Goal: Task Accomplishment & Management: Manage account settings

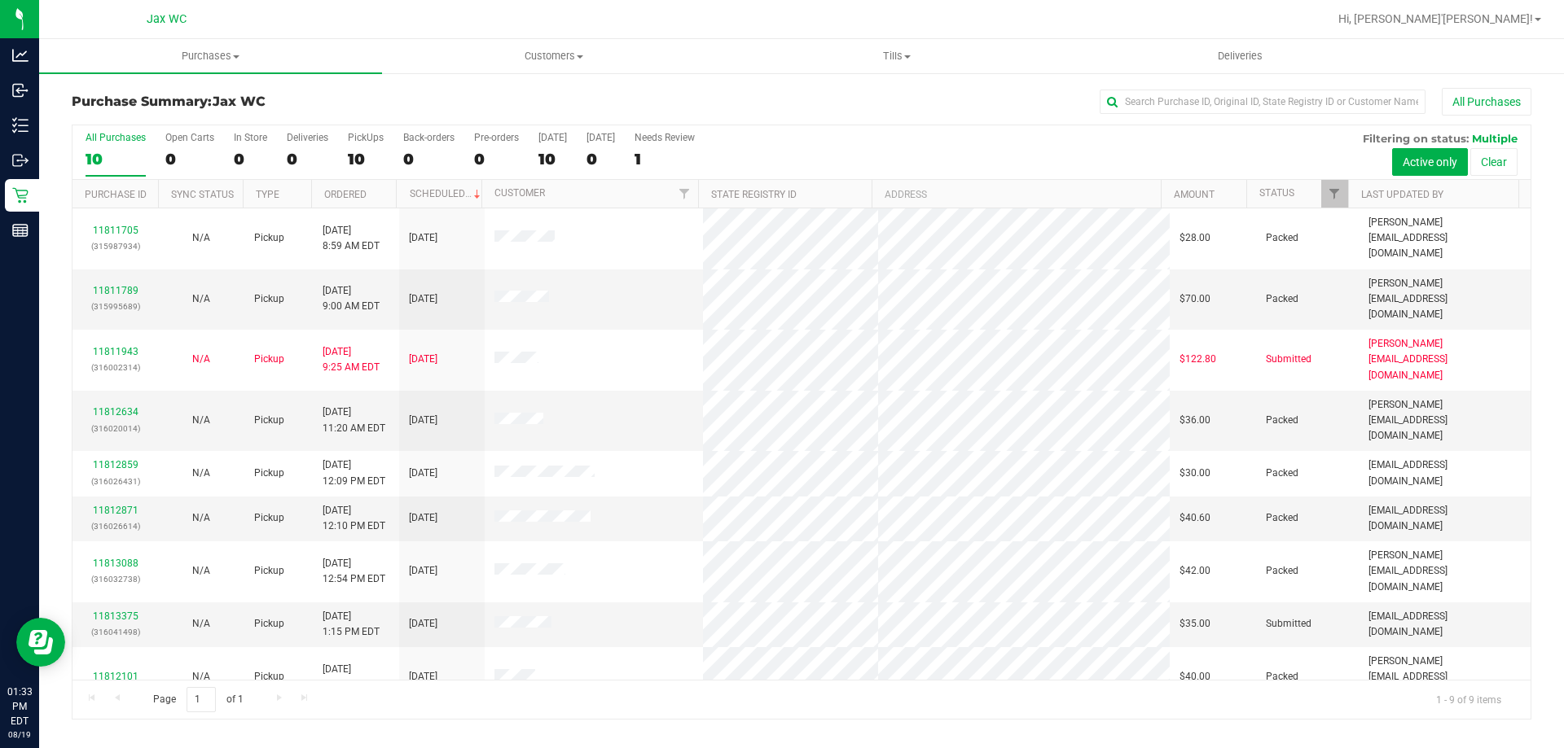
click at [1402, 634] on div "11811705 (315987934) N/A Pickup [DATE] 8:59 AM EDT 8/19/2025 $28.00 Packed [EMA…" at bounding box center [801, 445] width 1458 height 472
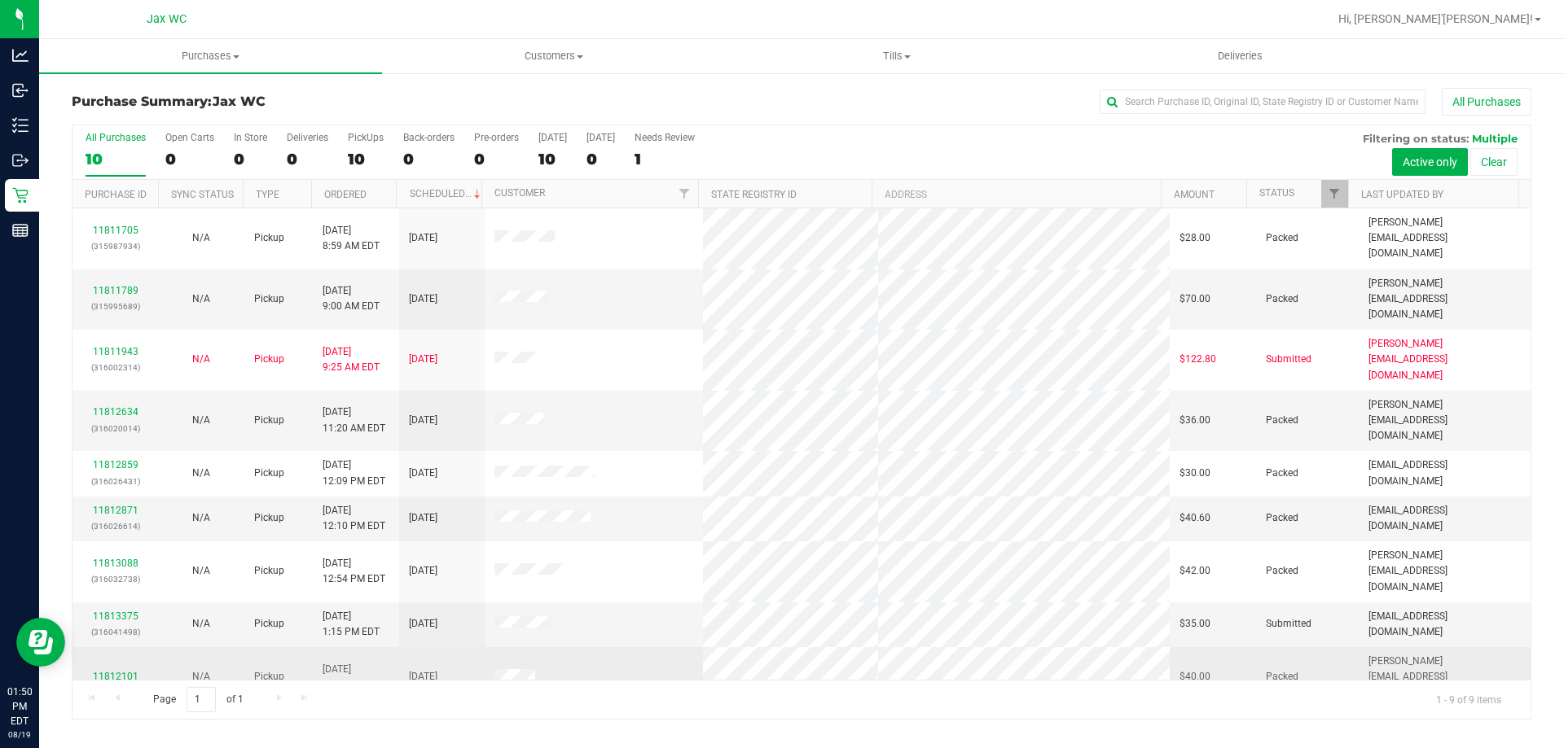
click at [125, 671] on link "11812101" at bounding box center [116, 676] width 46 height 11
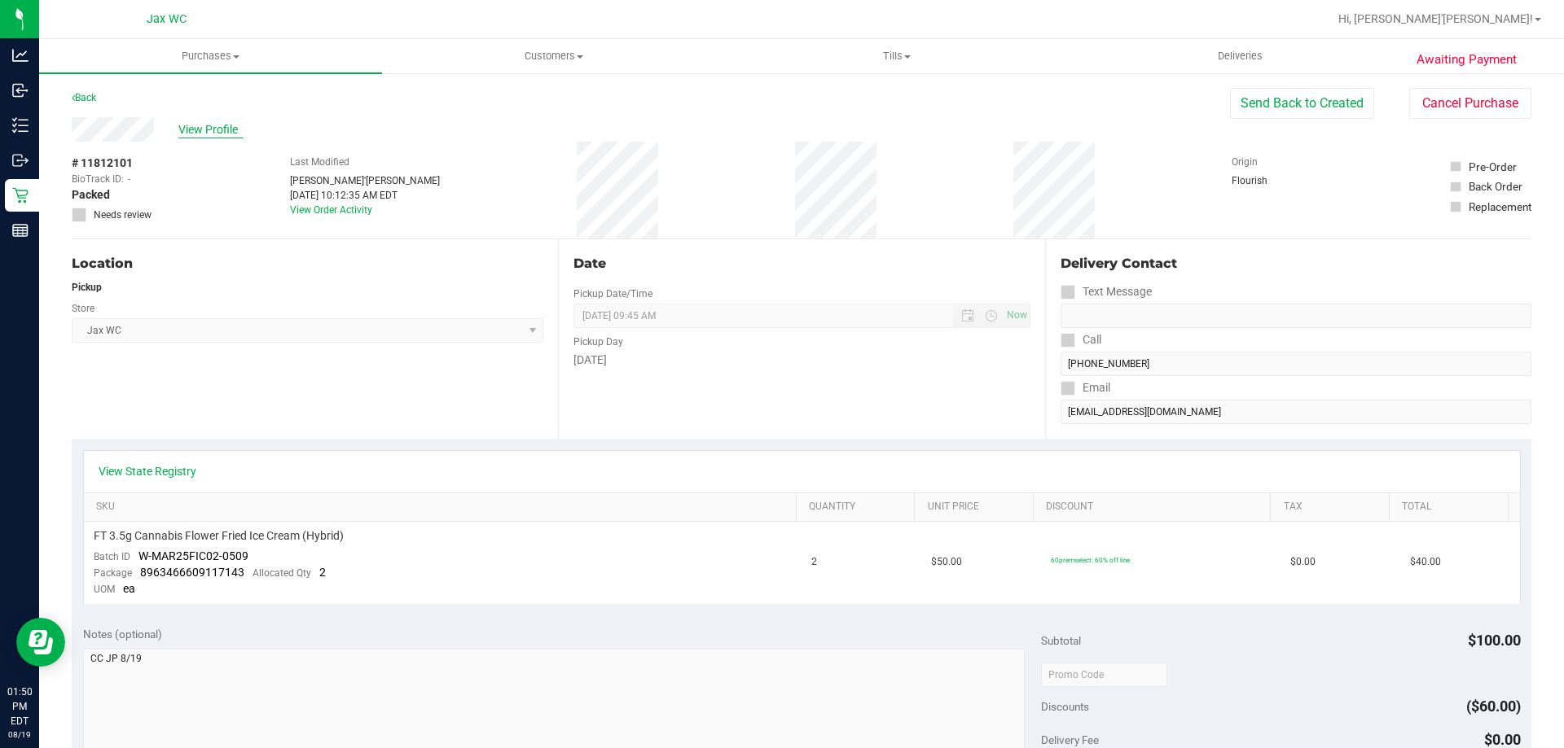
click at [195, 129] on span "View Profile" at bounding box center [210, 129] width 65 height 17
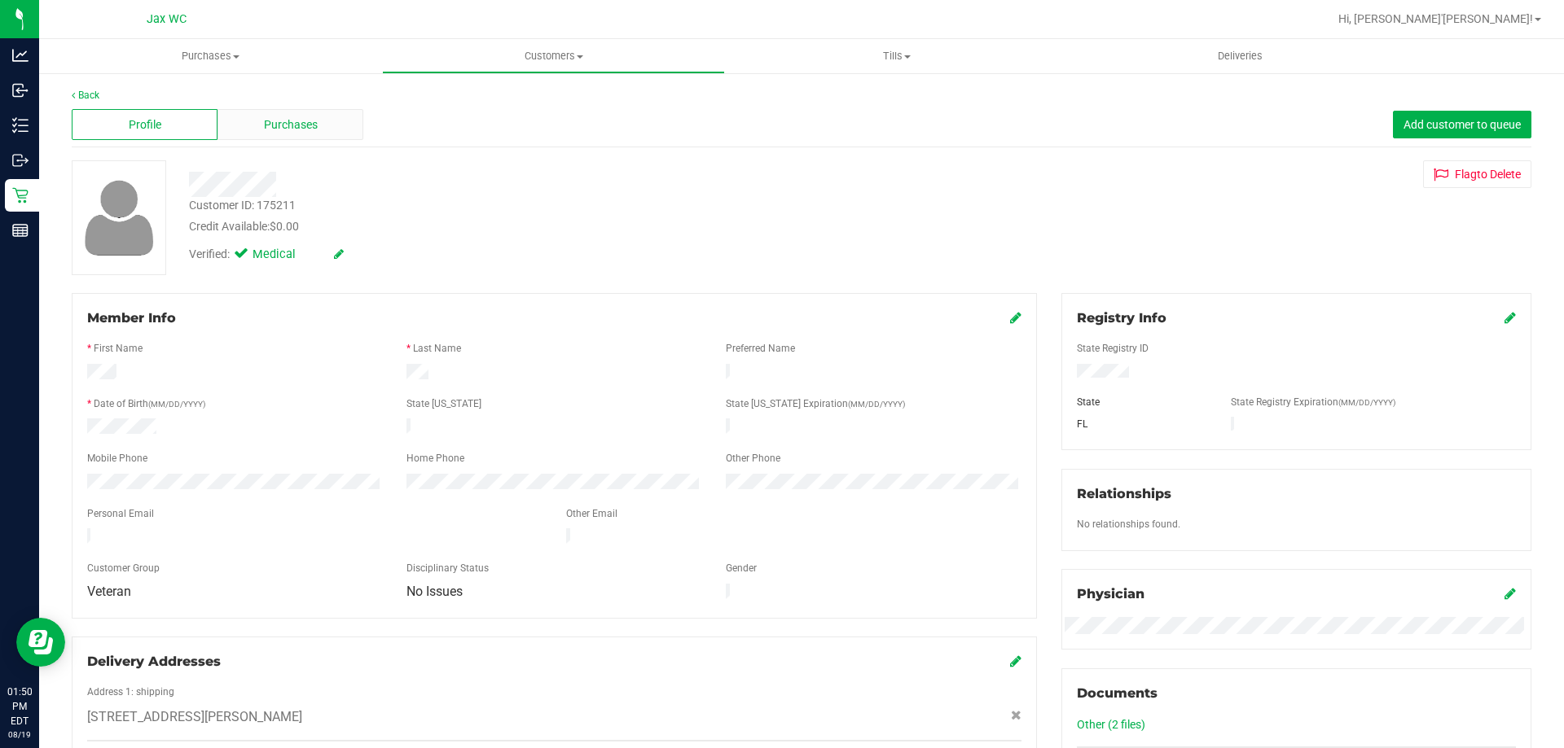
click at [265, 121] on span "Purchases" at bounding box center [291, 124] width 54 height 17
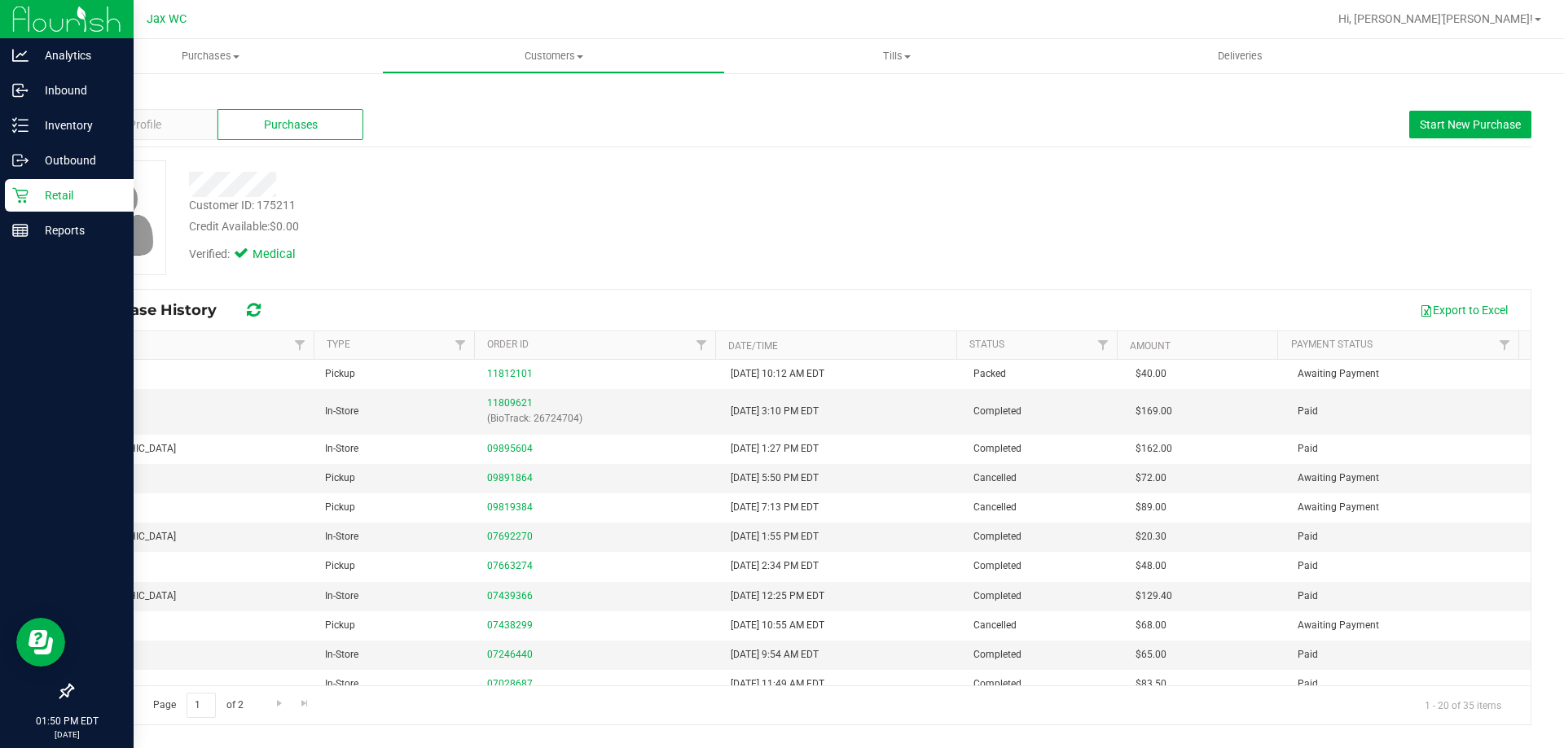
click at [26, 197] on icon at bounding box center [20, 195] width 16 height 16
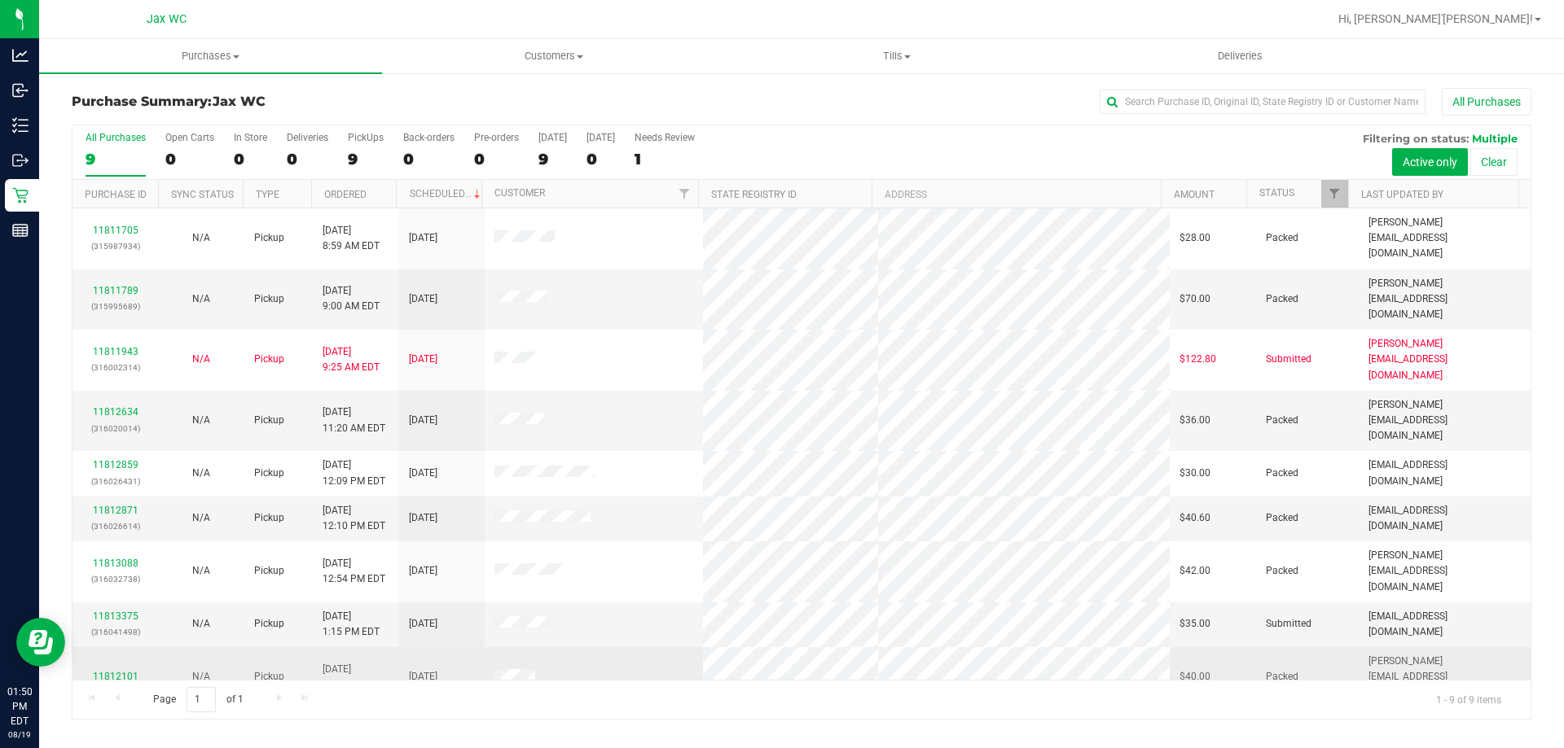
click at [117, 671] on link "11812101" at bounding box center [116, 676] width 46 height 11
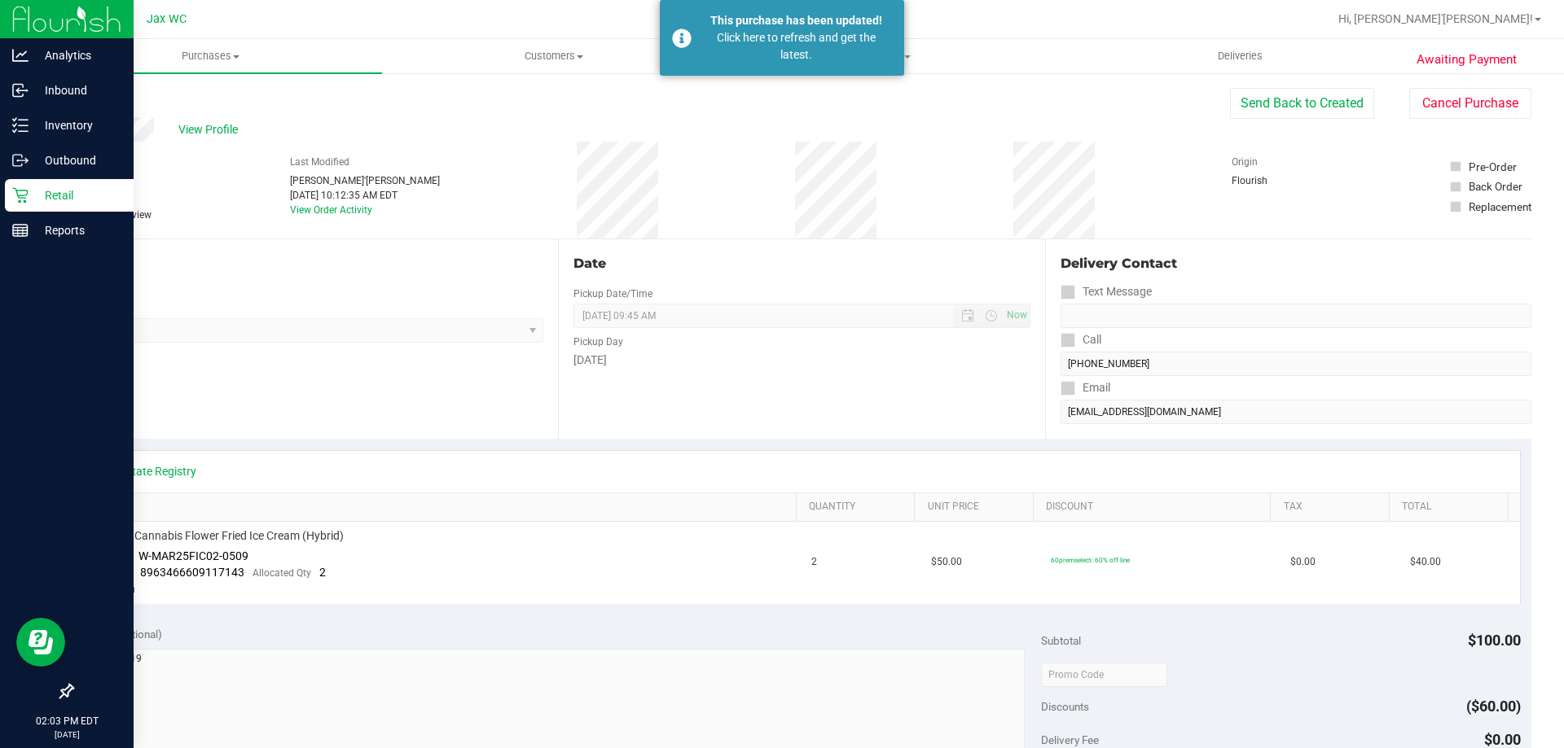
click at [49, 190] on p "Retail" at bounding box center [78, 196] width 98 height 20
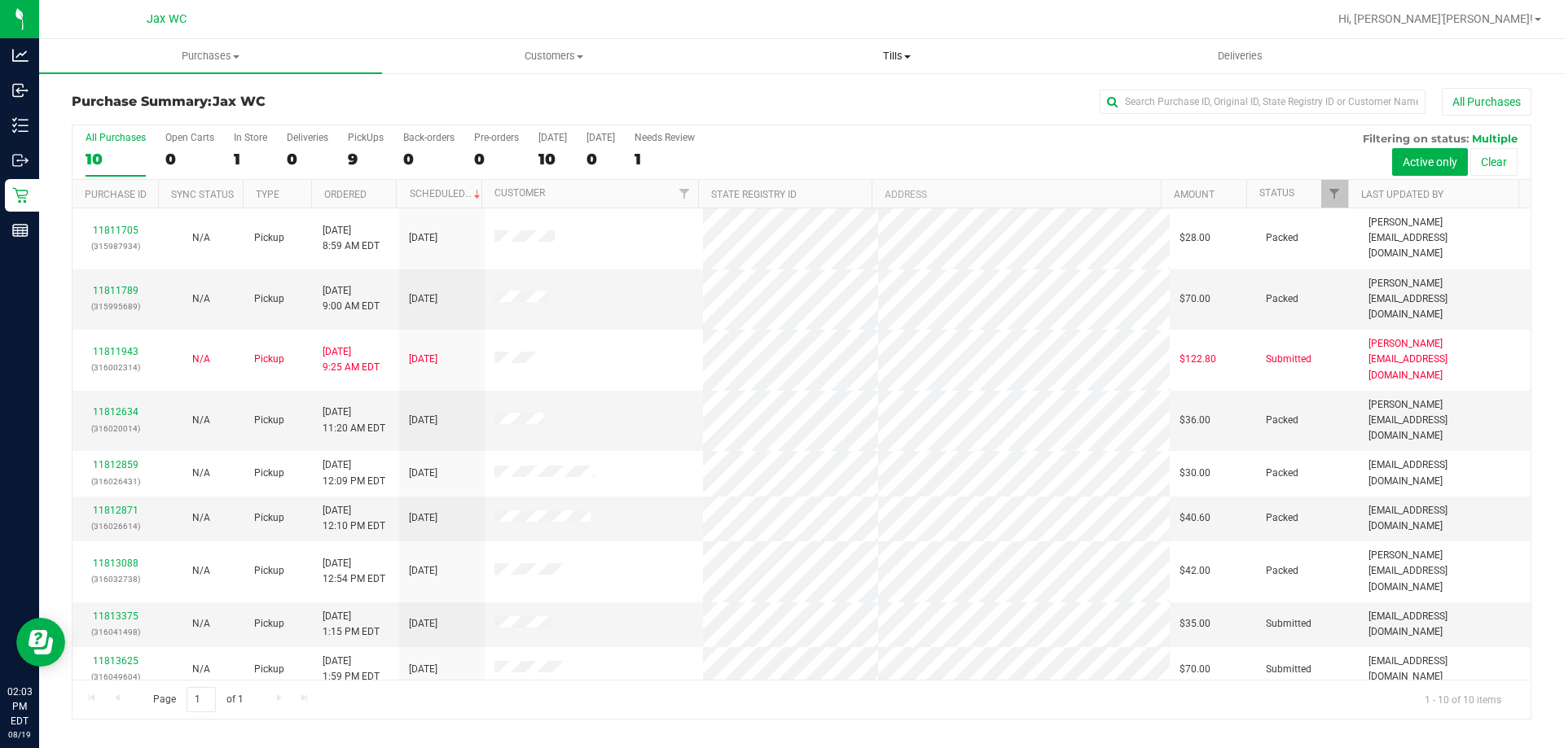
click at [893, 55] on span "Tills" at bounding box center [896, 56] width 341 height 15
click at [762, 94] on span "Manage tills" at bounding box center [780, 98] width 110 height 14
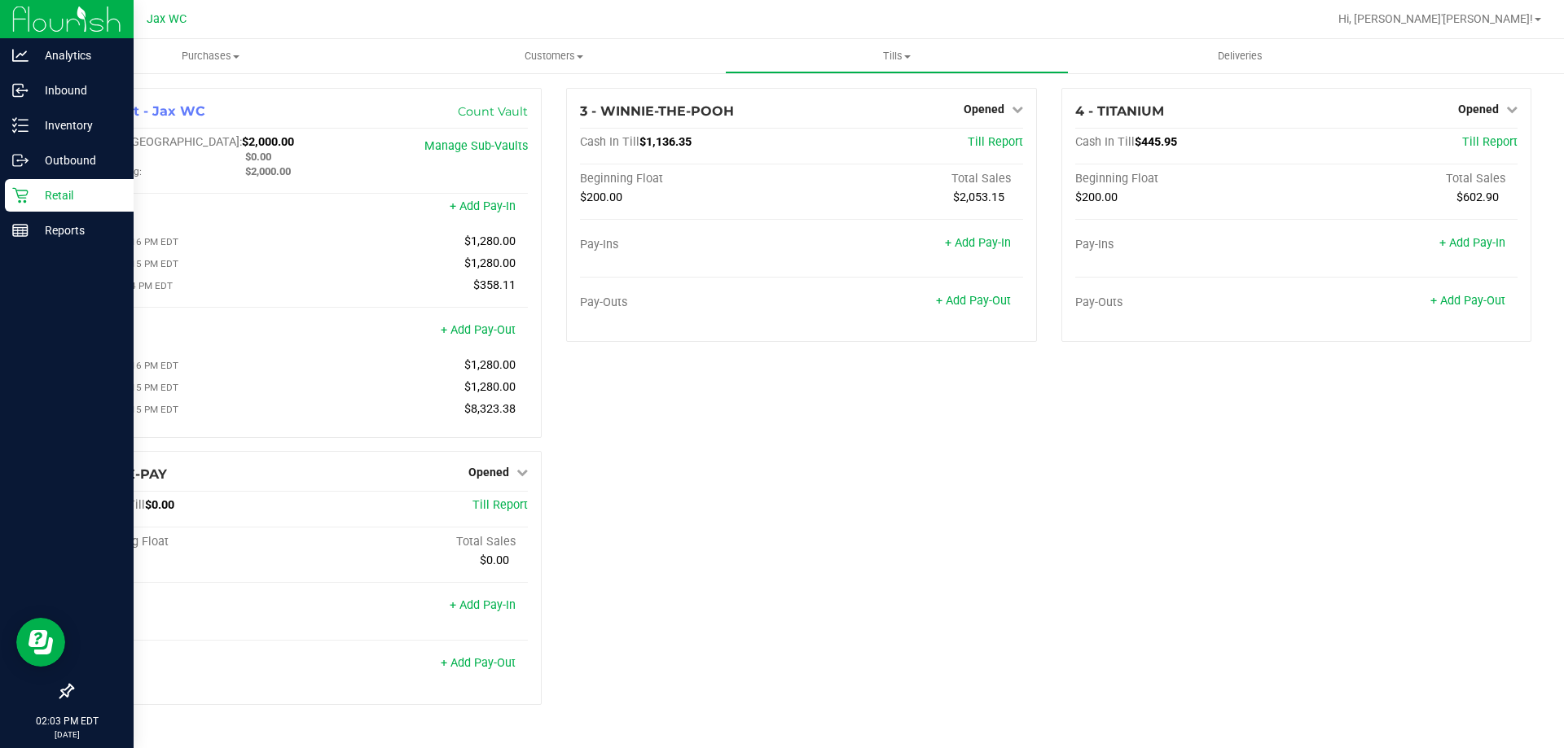
click at [23, 189] on icon at bounding box center [20, 195] width 16 height 16
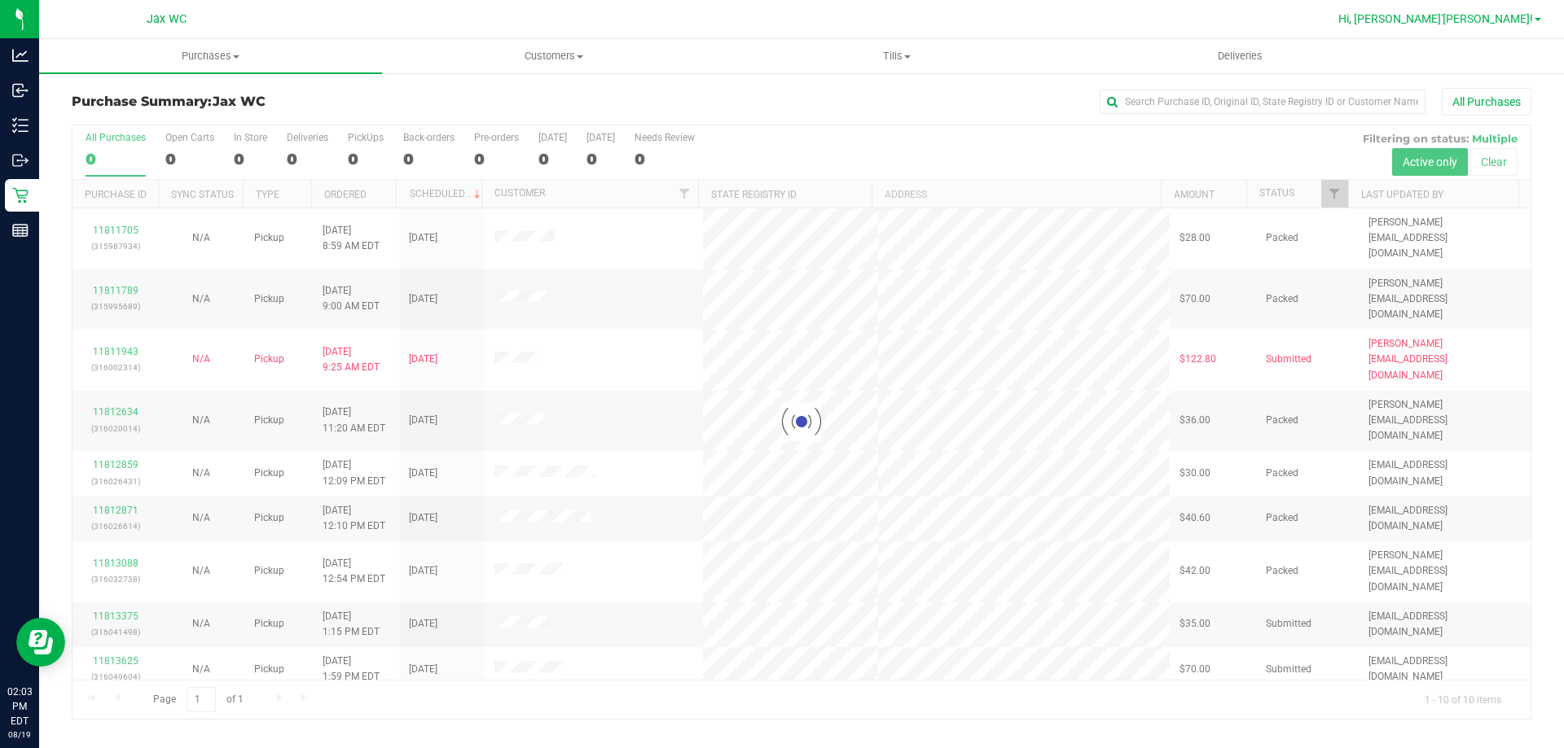
click at [1543, 20] on link "Hi, [PERSON_NAME]'[PERSON_NAME]!" at bounding box center [1440, 19] width 216 height 17
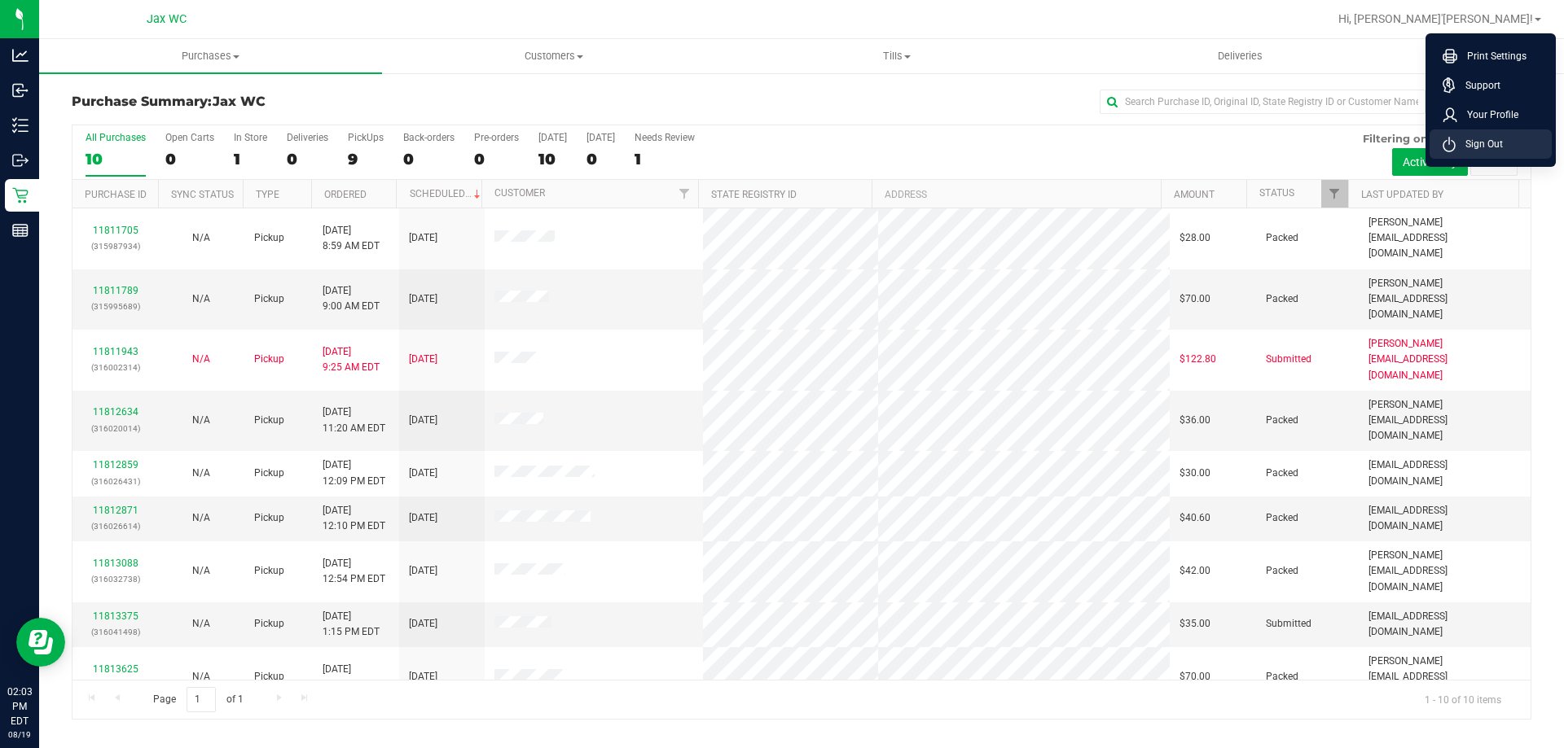
click at [1503, 139] on li "Sign Out" at bounding box center [1490, 143] width 122 height 29
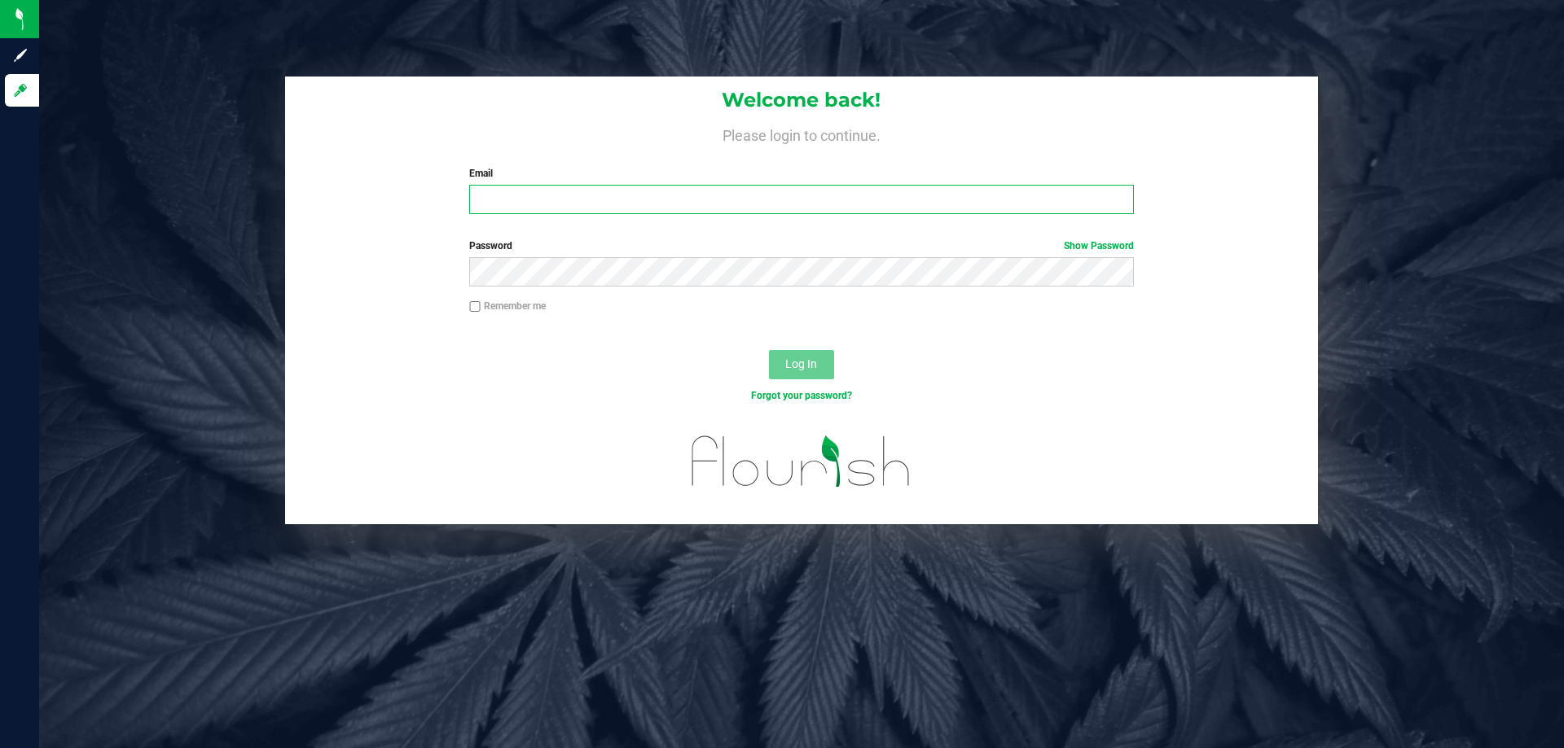
click at [697, 209] on input "Email" at bounding box center [801, 199] width 664 height 29
click at [508, 213] on input "Email" at bounding box center [801, 199] width 664 height 29
type input "[EMAIL_ADDRESS][DOMAIN_NAME]"
click at [769, 350] on button "Log In" at bounding box center [801, 364] width 65 height 29
